Goal: Transaction & Acquisition: Purchase product/service

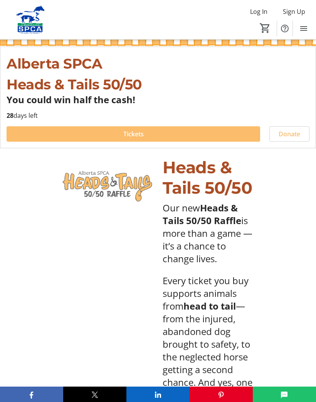
scroll to position [174, 0]
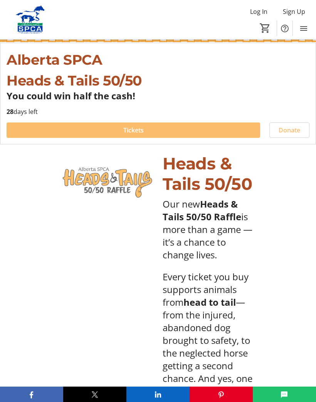
click at [138, 124] on span at bounding box center [133, 130] width 253 height 18
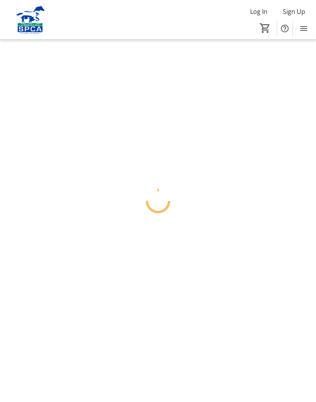
scroll to position [34, 0]
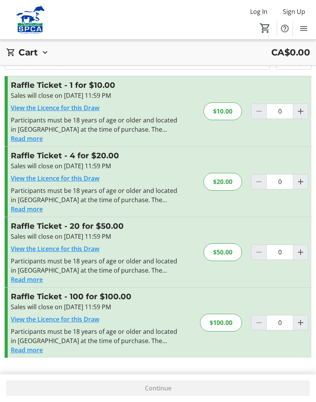
click at [302, 177] on mat-icon "Increment by one" at bounding box center [300, 181] width 9 height 9
type input "1"
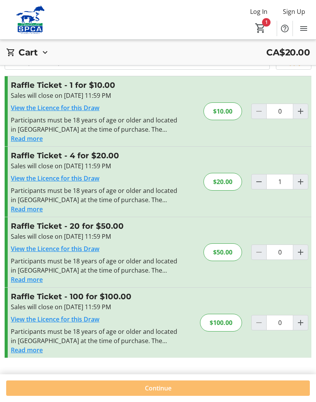
scroll to position [61, 0]
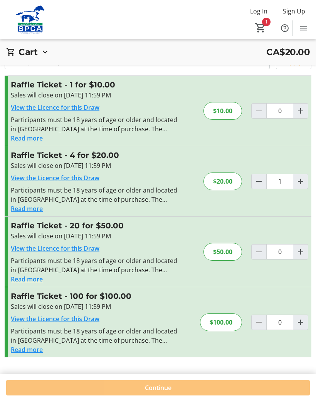
click at [170, 386] on span "Continue" at bounding box center [158, 388] width 27 height 9
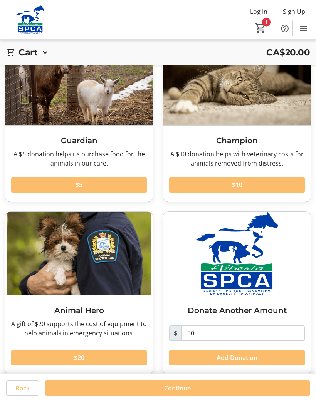
scroll to position [62, 0]
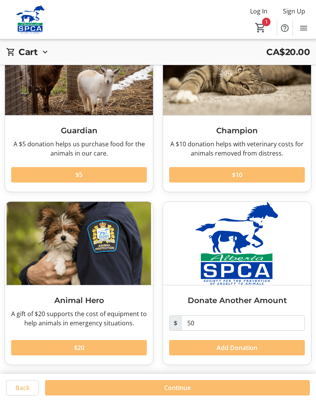
click at [170, 384] on span "Continue" at bounding box center [177, 388] width 27 height 9
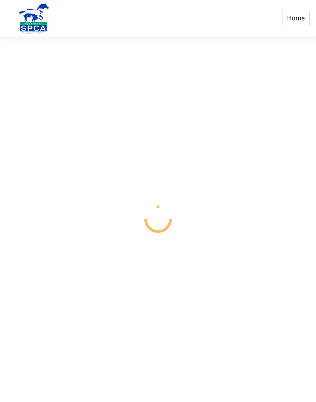
scroll to position [34, 0]
select select "CA"
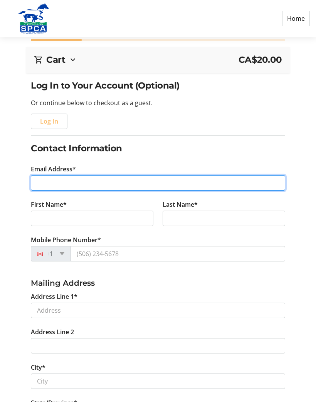
click at [54, 178] on input "Email Address*" at bounding box center [158, 182] width 254 height 15
type input "va"
type input "[EMAIL_ADDRESS][DOMAIN_NAME]"
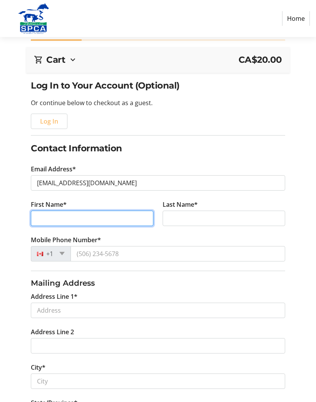
click at [53, 214] on input "First Name*" at bounding box center [92, 218] width 122 height 15
type input "[PERSON_NAME]"
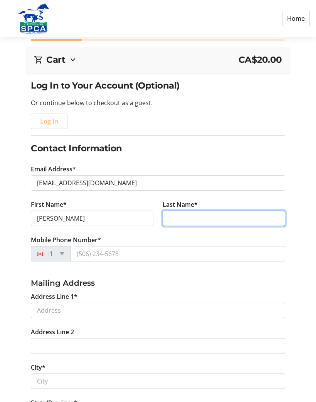
click at [179, 217] on input "Last Name*" at bounding box center [224, 218] width 122 height 15
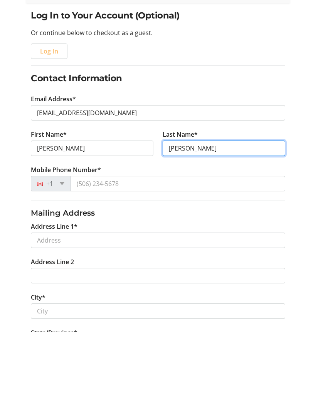
type input "[PERSON_NAME]"
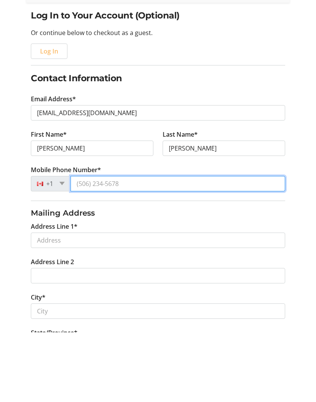
click at [89, 246] on input "Mobile Phone Number*" at bounding box center [177, 253] width 214 height 15
type input "[PHONE_NUMBER]"
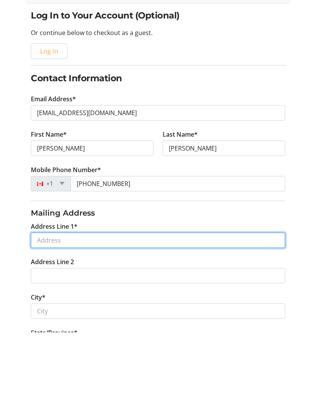
click at [53, 303] on input "Address Line 1*" at bounding box center [158, 310] width 254 height 15
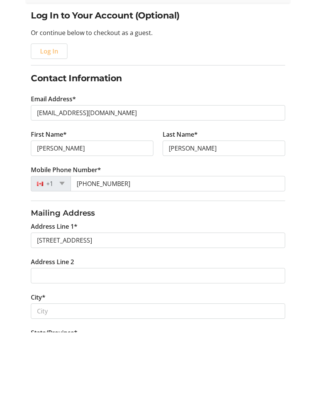
scroll to position [104, 0]
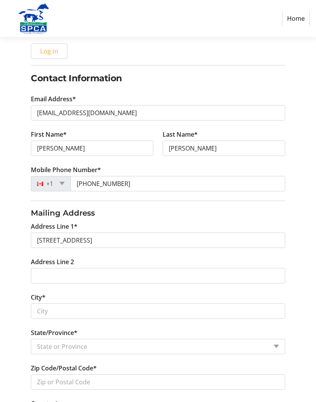
type input "[STREET_ADDRESS]"
type input "[GEOGRAPHIC_DATA]"
select select "AB"
type input "T6C 0X5"
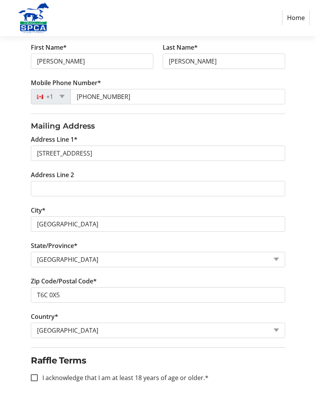
scroll to position [190, 0]
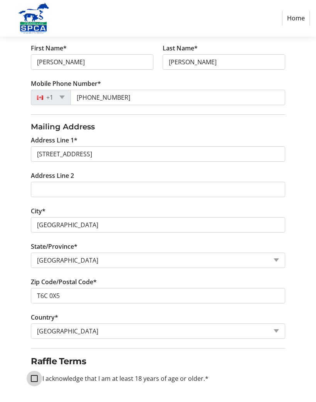
click at [35, 378] on input "I acknowledge that I am at least 18 years of age or older.*" at bounding box center [34, 379] width 7 height 7
checkbox input "true"
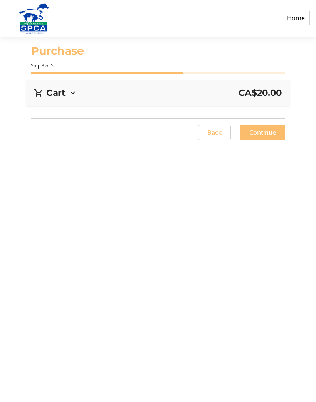
scroll to position [34, 0]
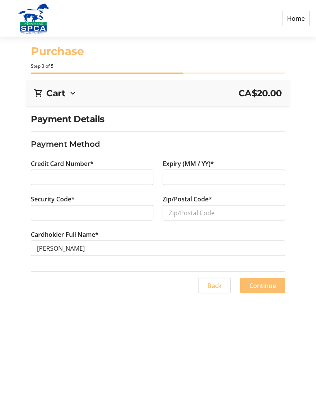
click at [178, 170] on div at bounding box center [224, 177] width 122 height 15
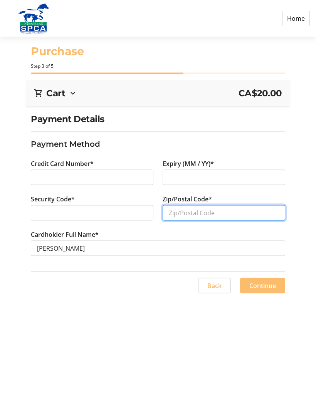
click at [183, 205] on input "Zip/Postal Code*" at bounding box center [224, 212] width 122 height 15
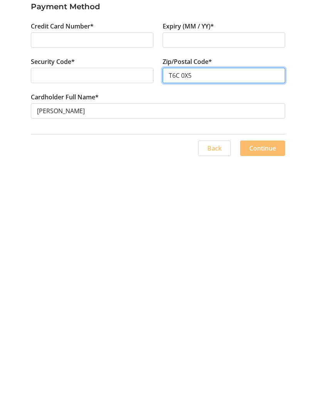
type input "T6C 0X5"
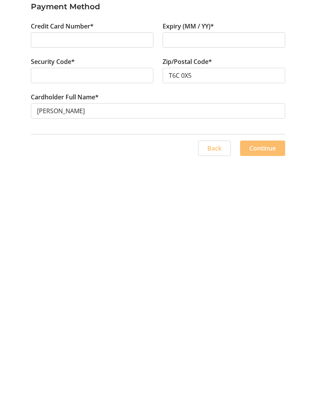
click at [264, 281] on span "Continue" at bounding box center [262, 285] width 27 height 9
